Goal: Find specific page/section: Find specific page/section

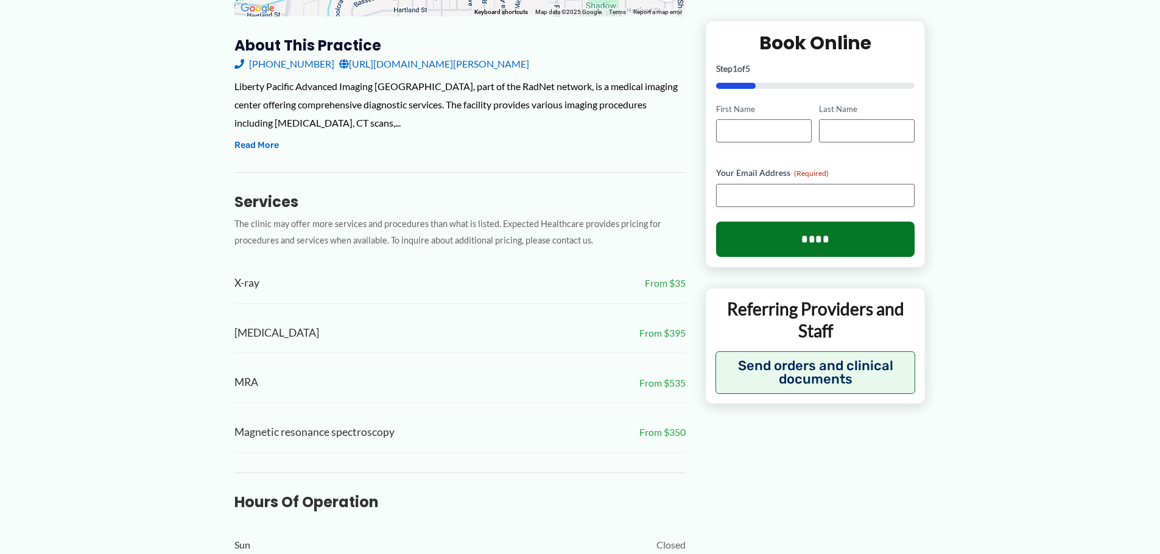
scroll to position [426, 0]
click at [250, 139] on button "Read More" at bounding box center [256, 146] width 44 height 15
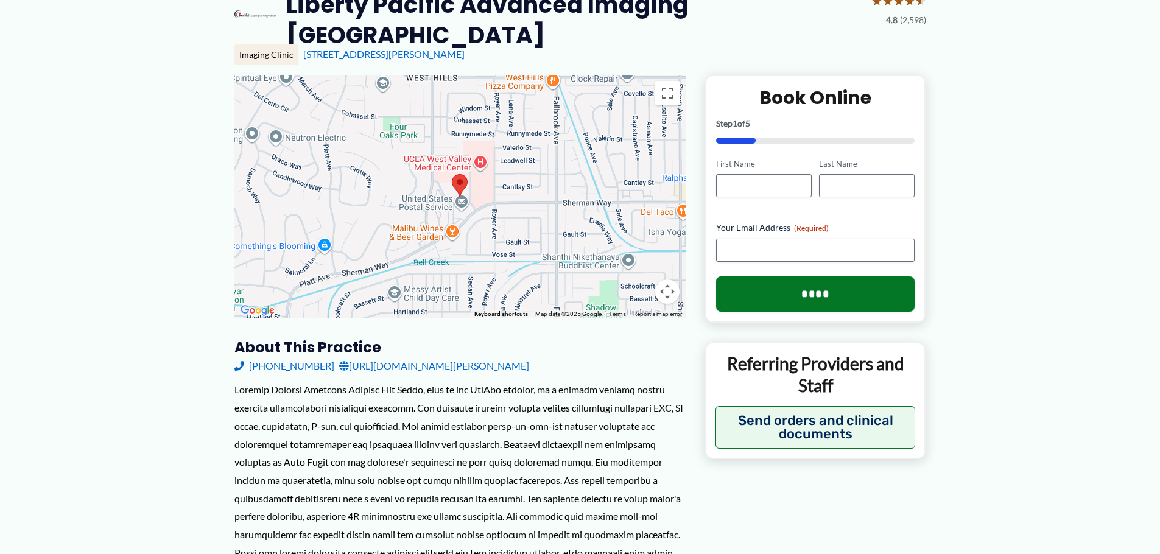
scroll to position [122, 0]
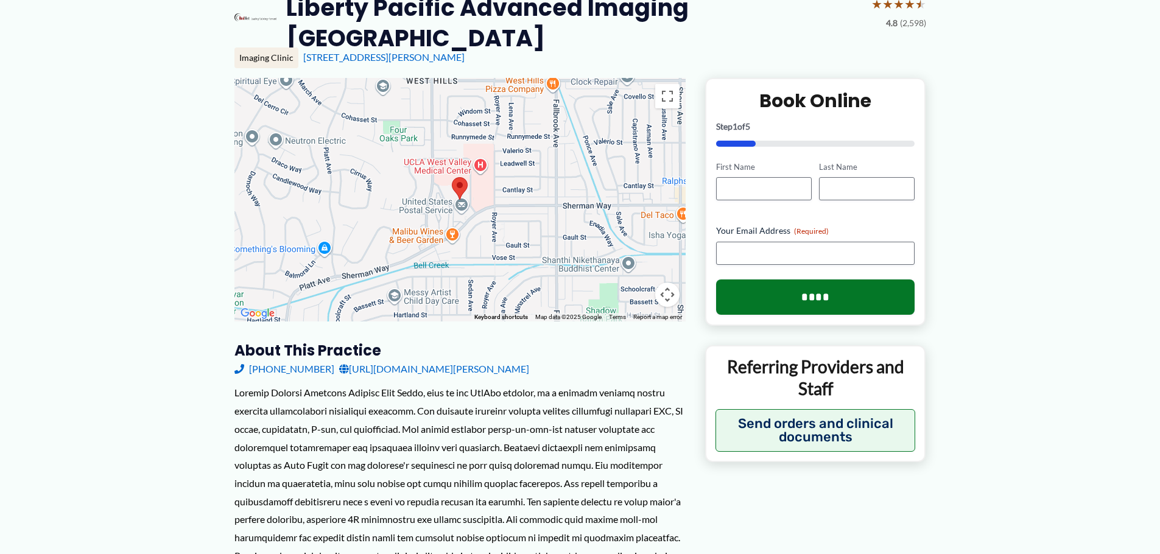
click at [452, 177] on area at bounding box center [452, 177] width 0 height 0
click at [460, 192] on div at bounding box center [459, 199] width 451 height 243
click at [450, 186] on div "United States Postal Service United States Postal Service [STREET_ADDRESS][PERS…" at bounding box center [459, 199] width 451 height 243
click at [515, 121] on button "Close" at bounding box center [519, 135] width 29 height 29
click at [452, 177] on area at bounding box center [452, 177] width 0 height 0
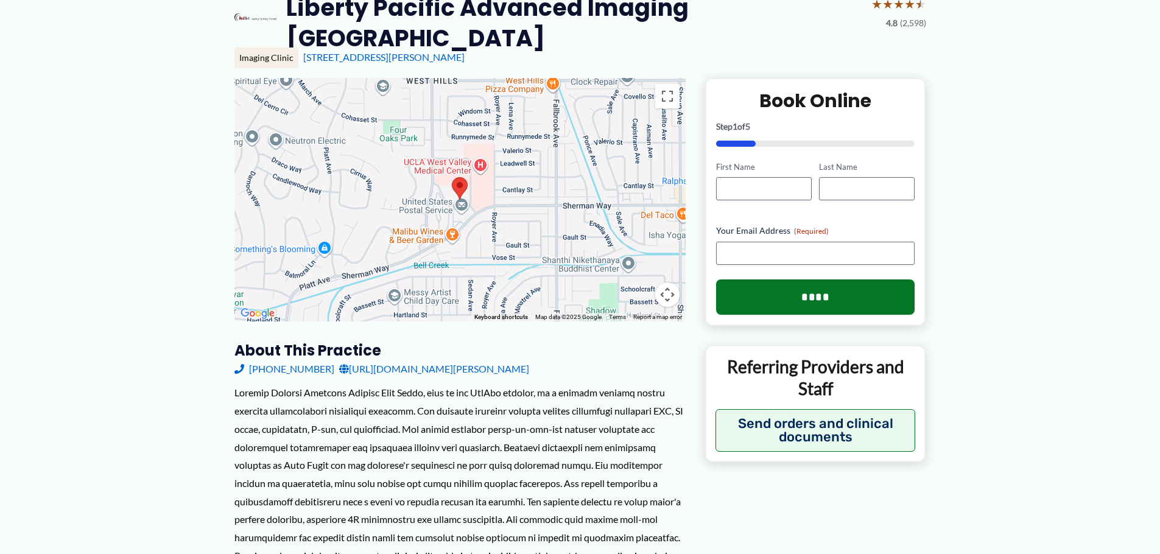
click at [452, 177] on area at bounding box center [452, 177] width 0 height 0
click at [507, 360] on link "[URL][DOMAIN_NAME][PERSON_NAME]" at bounding box center [434, 369] width 190 height 18
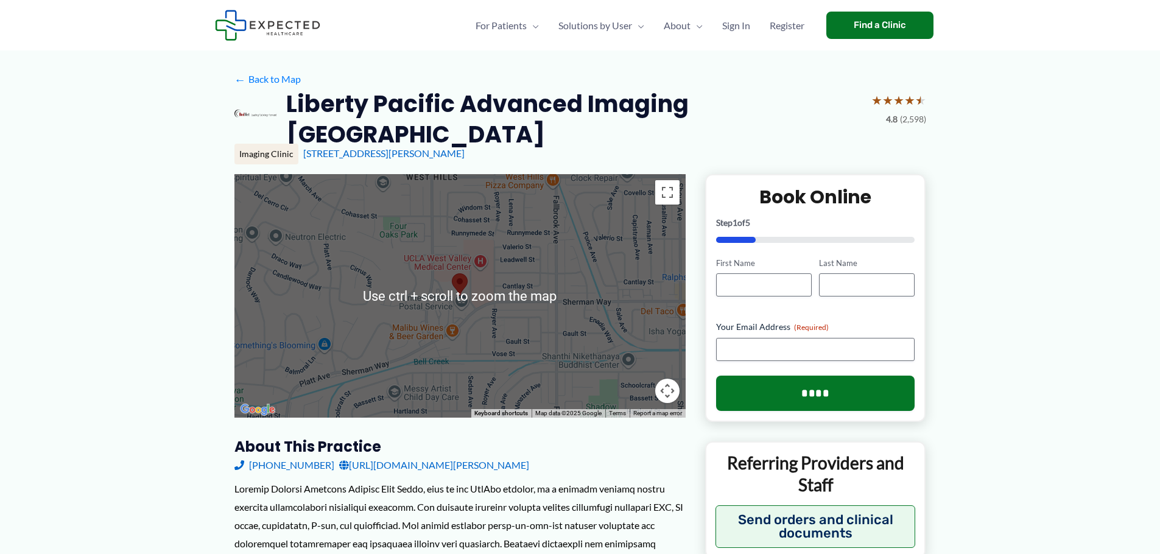
scroll to position [0, 0]
